Goal: Register for event/course

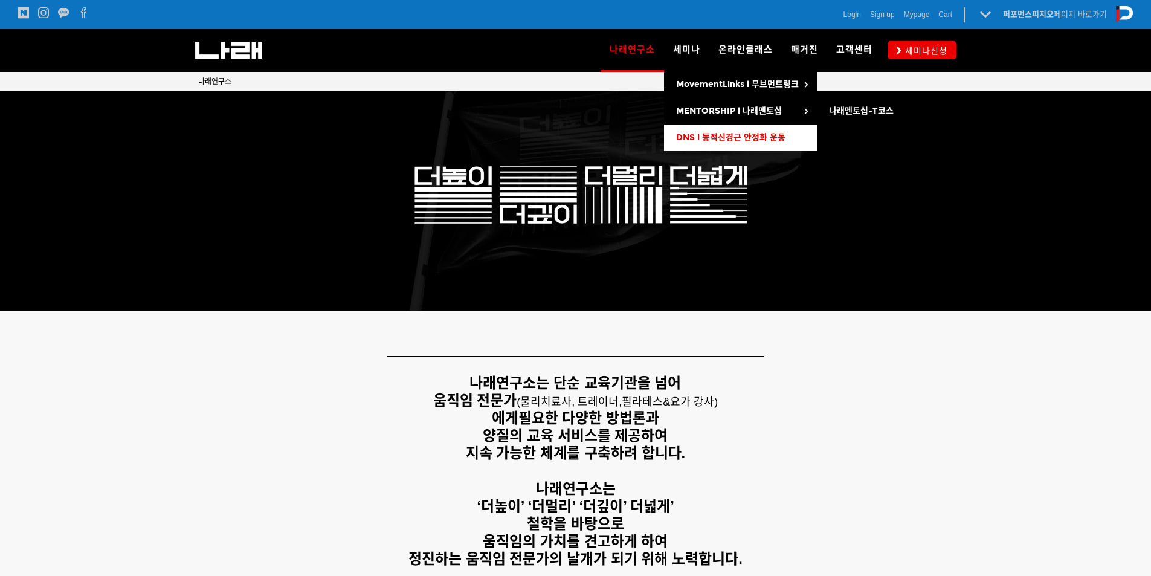
click at [720, 138] on span "DNS l 동적신경근 안정화 운동" at bounding box center [730, 137] width 109 height 10
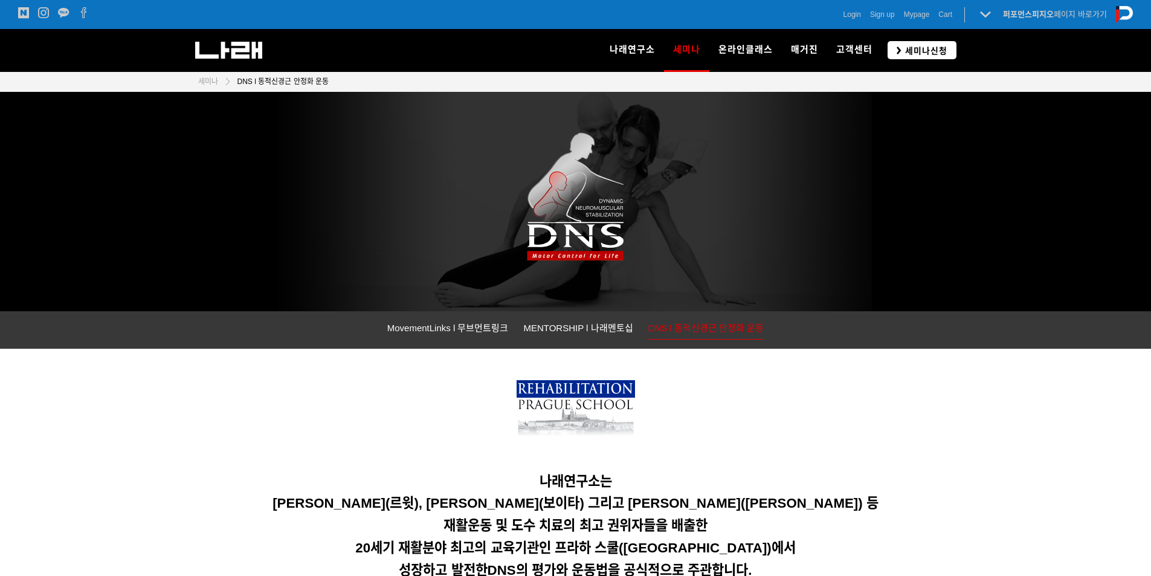
click at [902, 47] on span "세미나신청" at bounding box center [924, 51] width 46 height 12
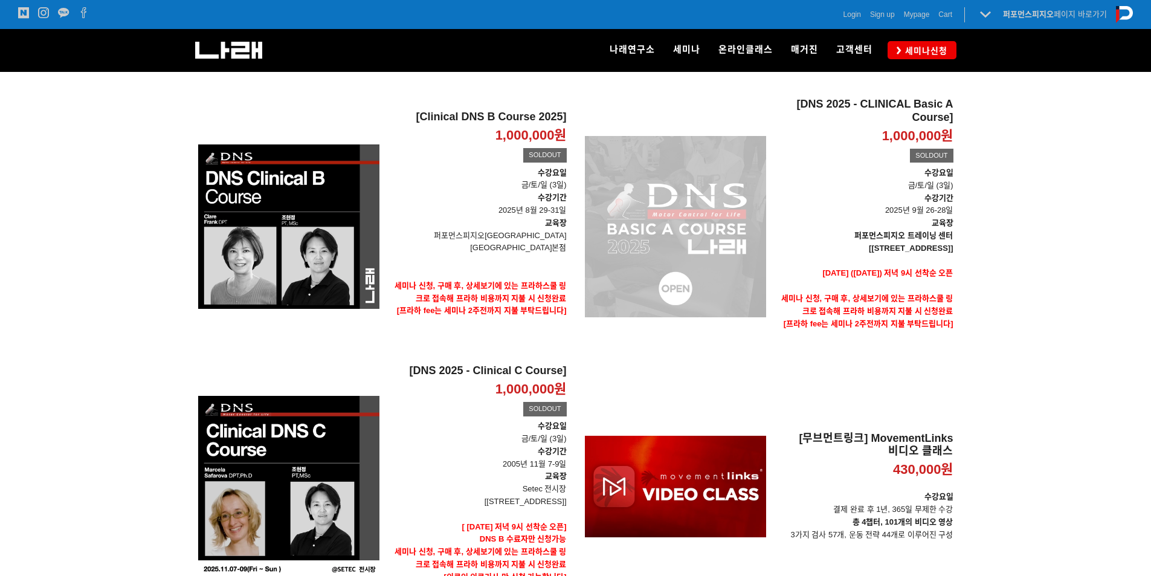
scroll to position [423, 0]
click at [668, 228] on div "[DNS 2025 - CLINICAL Basic A Course] 1,000,000원 TIME SALE SOLDOUT" at bounding box center [675, 226] width 181 height 257
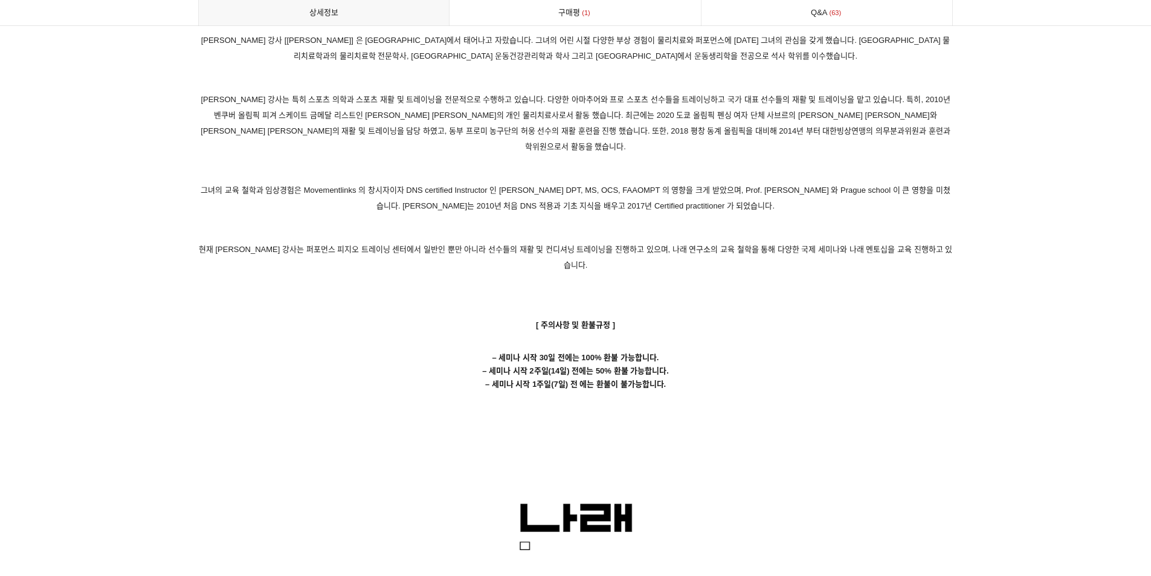
scroll to position [5952, 0]
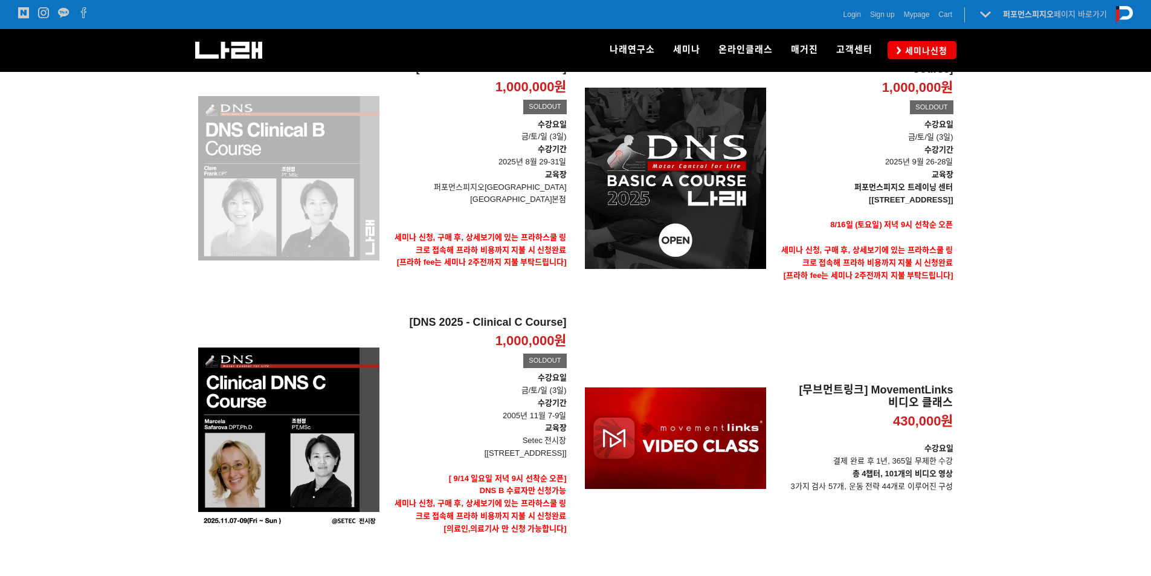
scroll to position [434, 0]
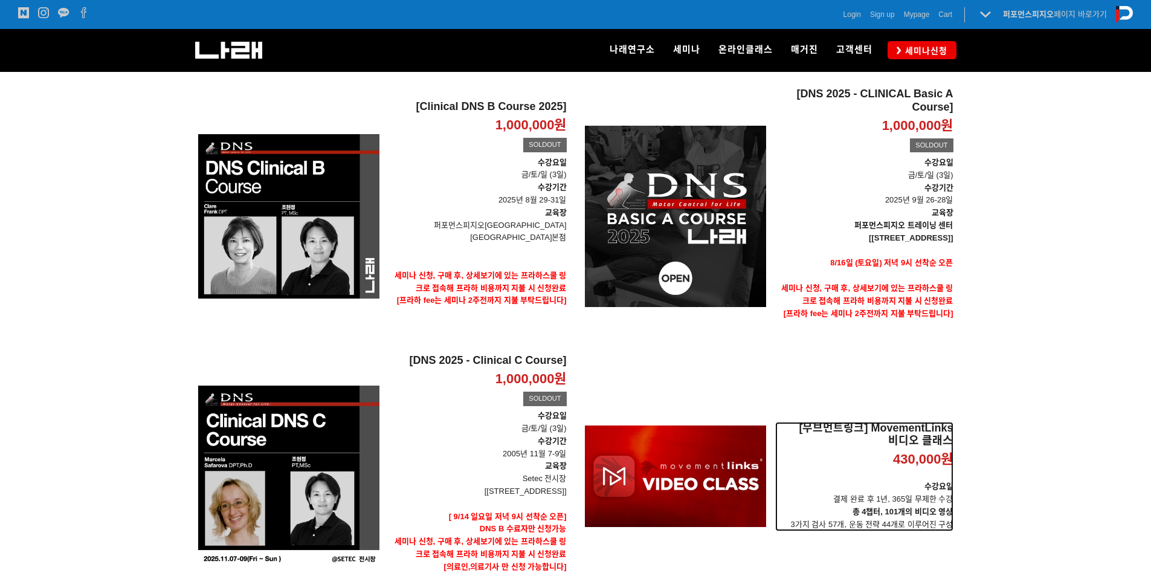
click at [896, 438] on h2 "[무브먼트링크] MovementLinks 비디오 클래스" at bounding box center [864, 435] width 178 height 26
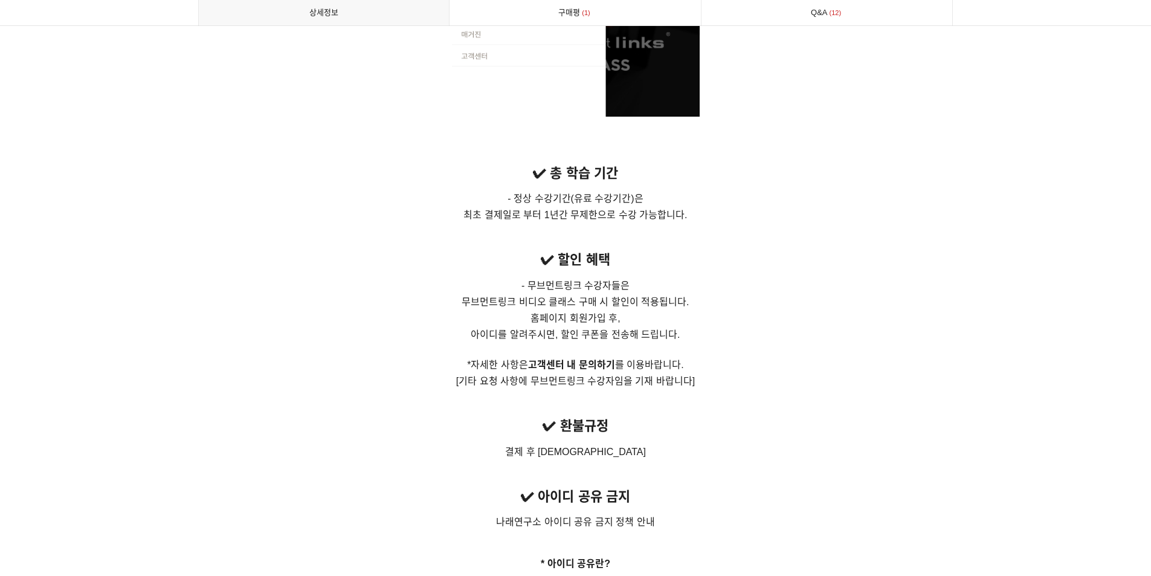
scroll to position [7854, 0]
